Goal: Book appointment/travel/reservation

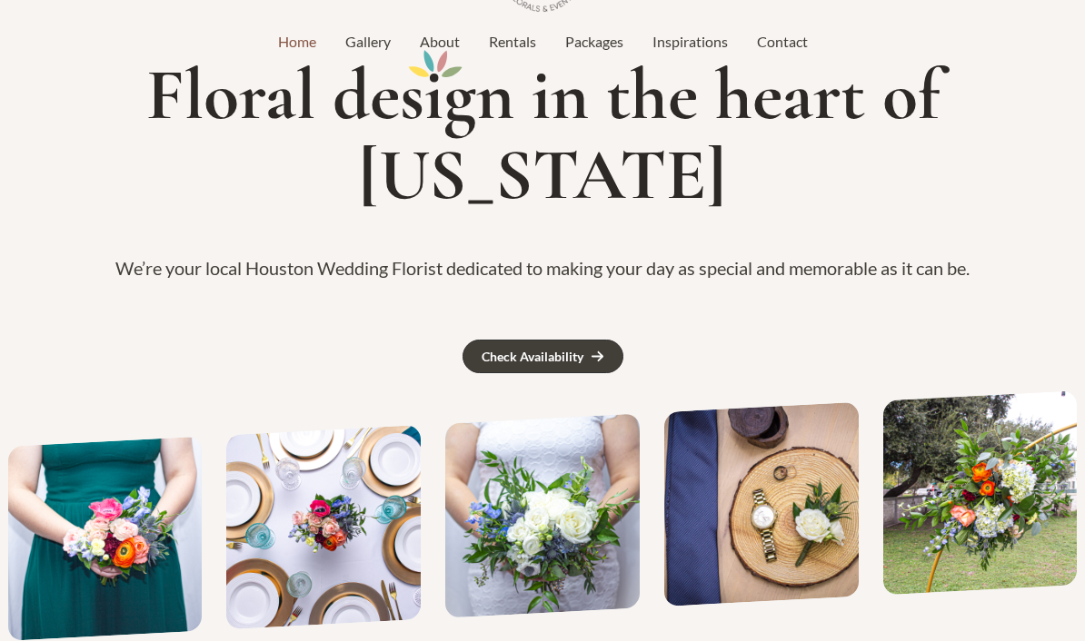
scroll to position [147, 0]
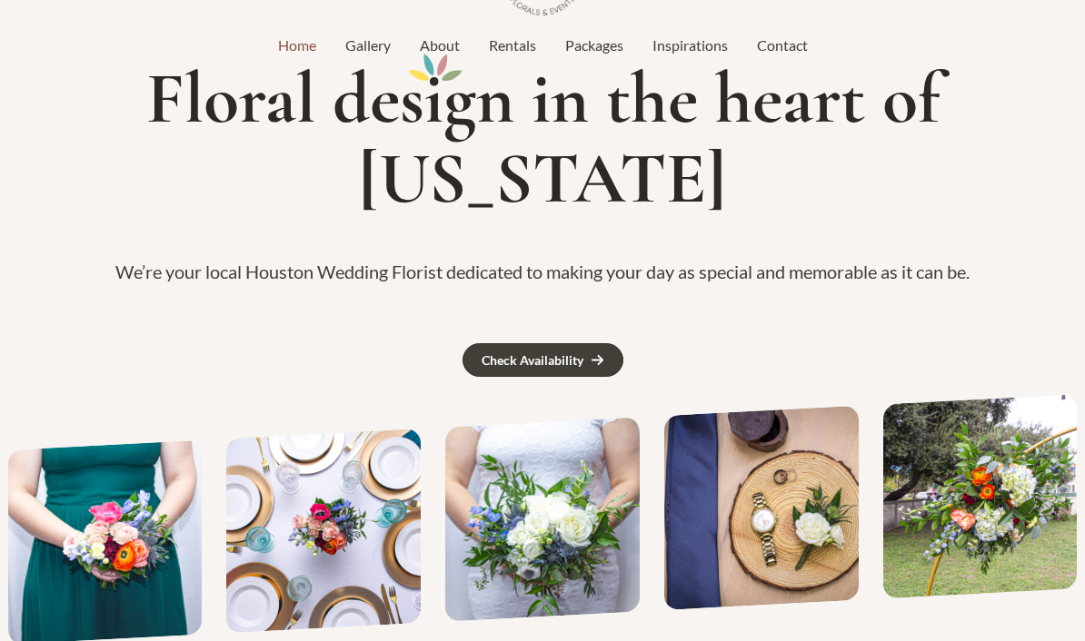
click at [517, 354] on div "Check Availability" at bounding box center [533, 360] width 102 height 13
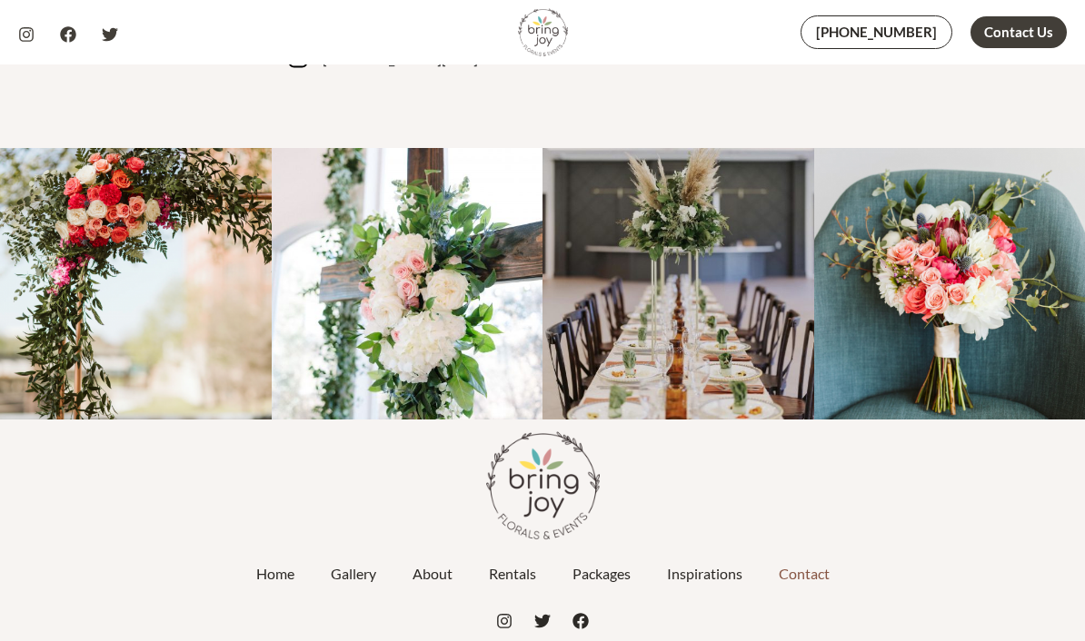
scroll to position [1194, 0]
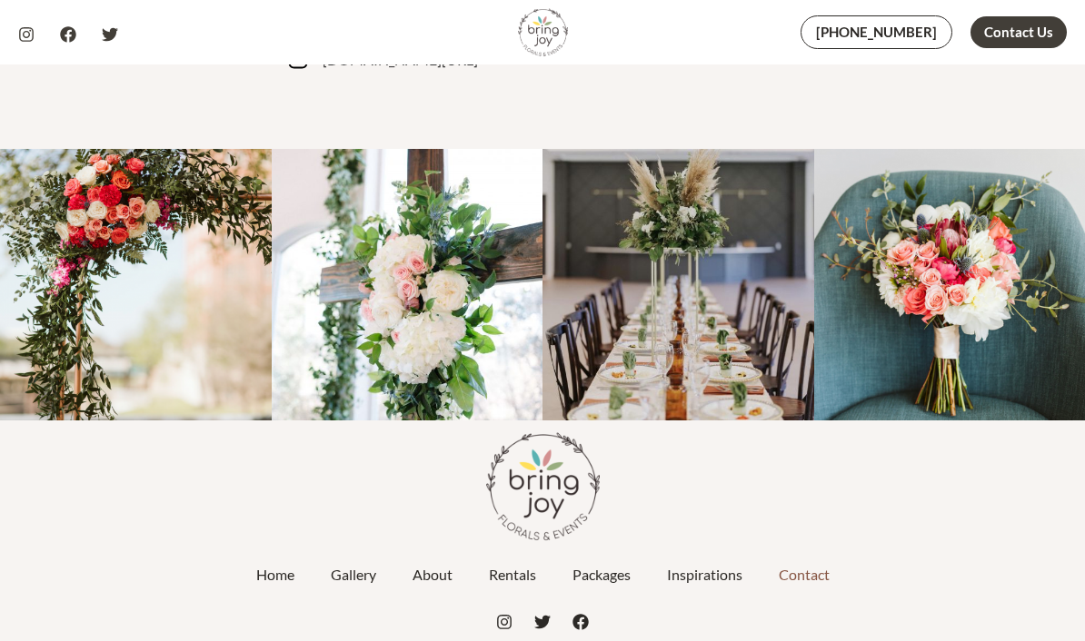
click at [608, 567] on link "Packages" at bounding box center [601, 574] width 94 height 45
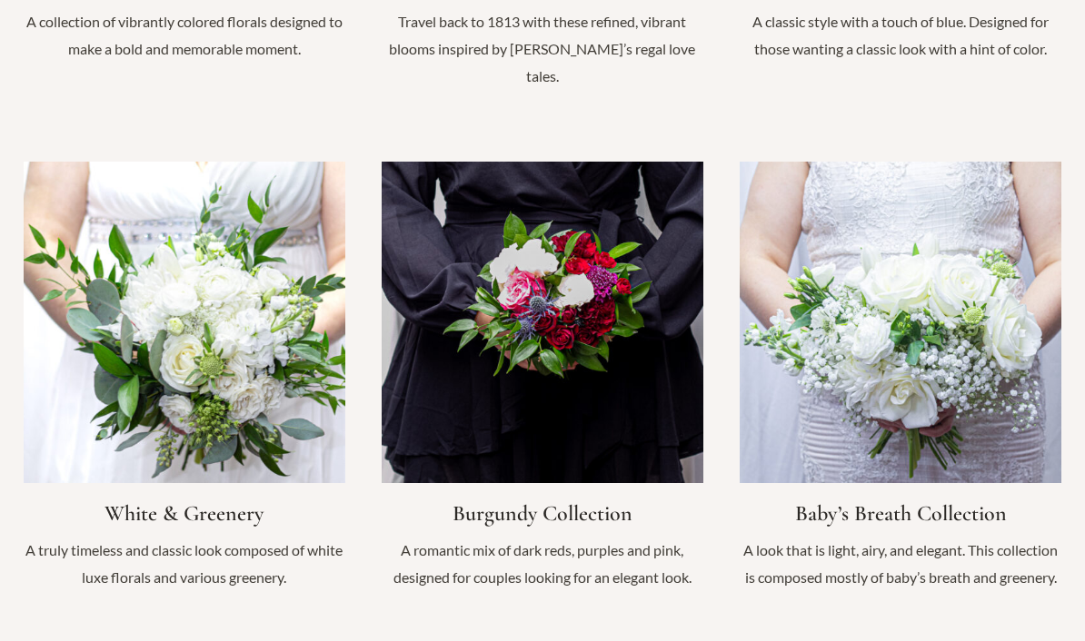
scroll to position [1762, 0]
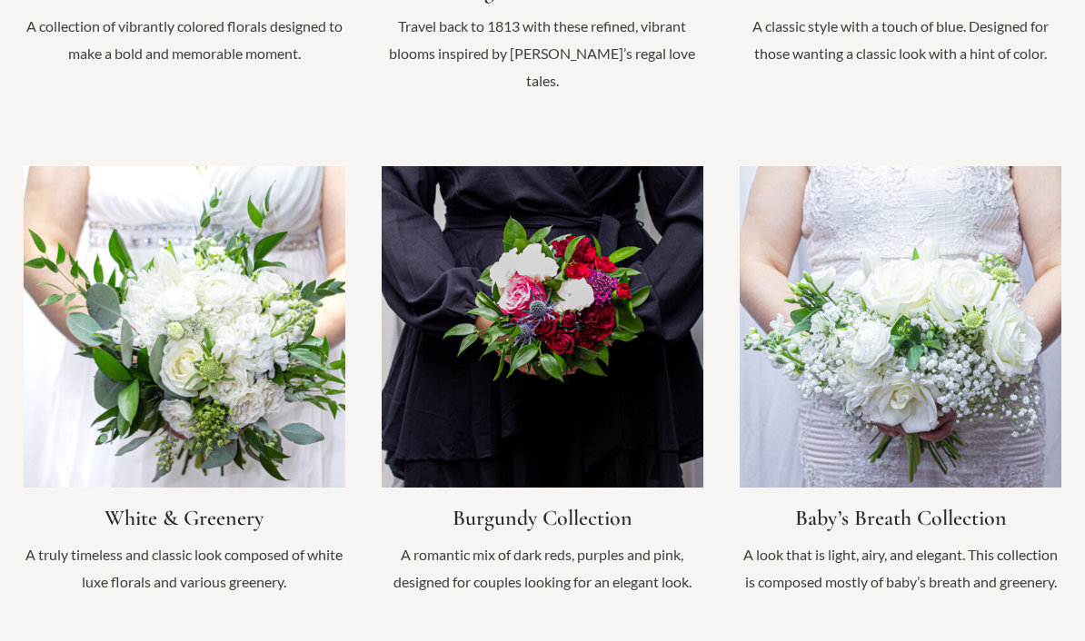
click at [536, 339] on link "Infobox Link" at bounding box center [543, 389] width 322 height 447
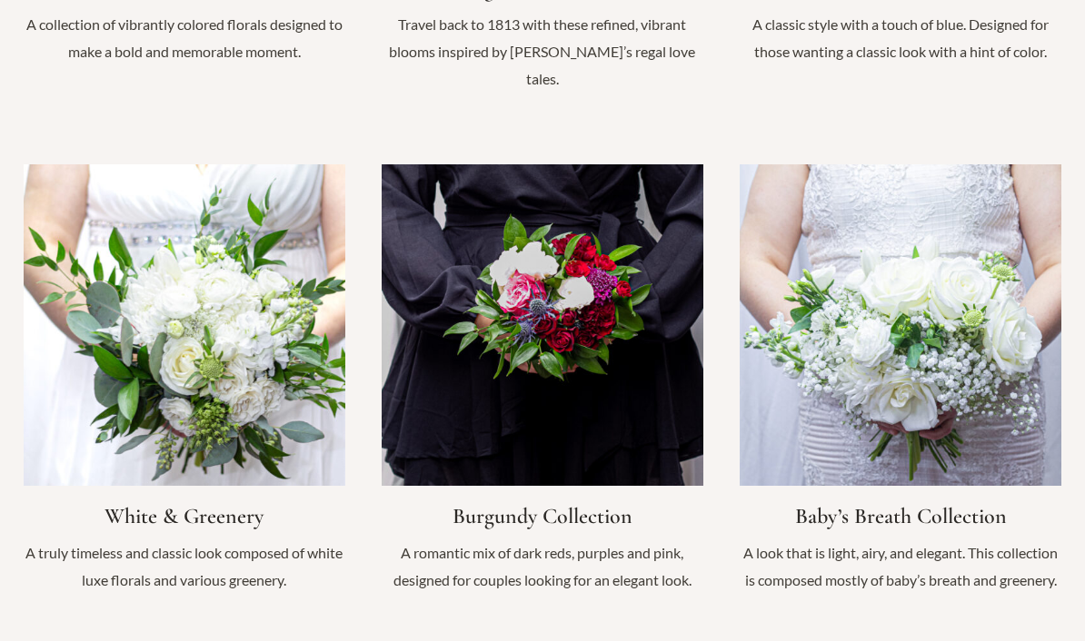
scroll to position [1782, 0]
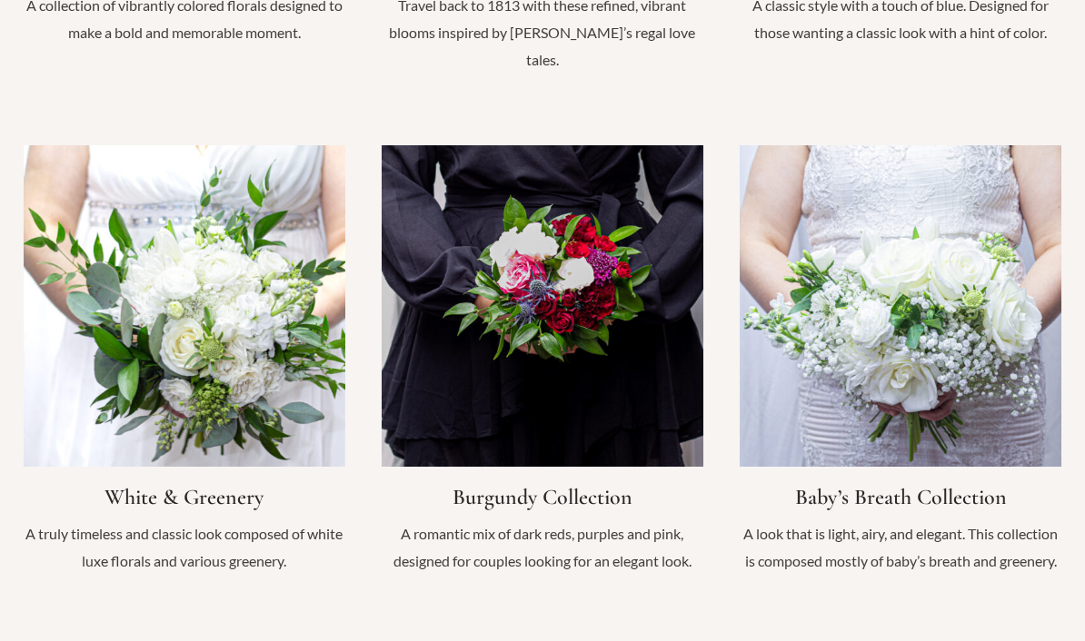
click at [489, 379] on link "Infobox Link" at bounding box center [543, 368] width 322 height 447
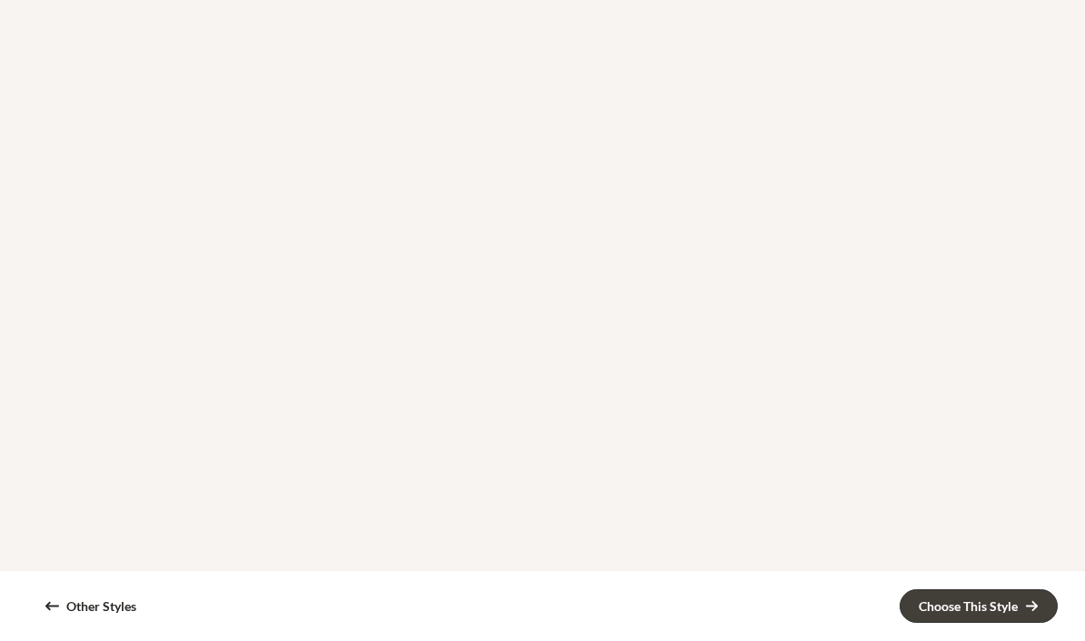
scroll to position [2637, 0]
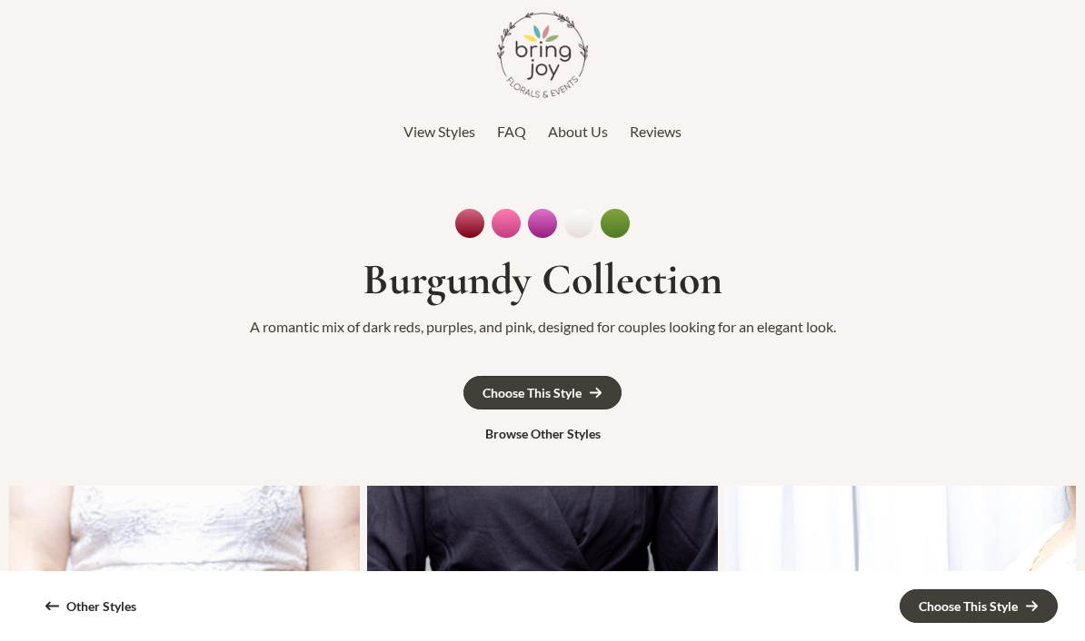
click at [1005, 608] on div "Choose This Style" at bounding box center [968, 607] width 99 height 13
